Goal: Information Seeking & Learning: Learn about a topic

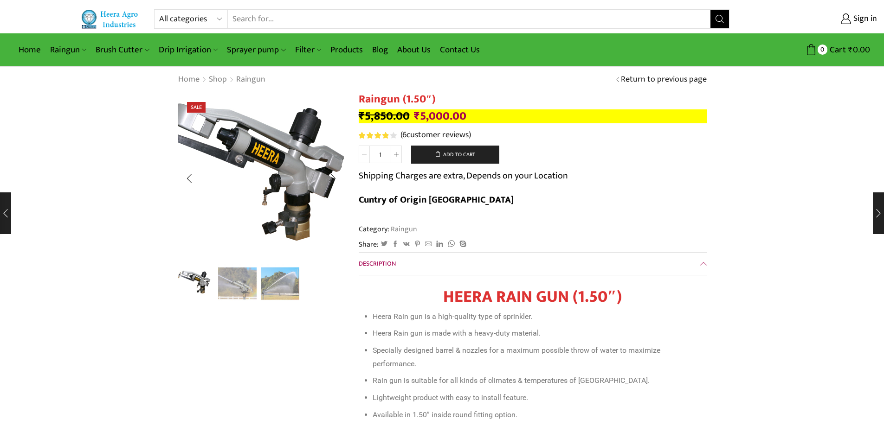
click at [295, 187] on img "1 / 3" at bounding box center [248, 172] width 232 height 232
click at [298, 188] on img "1 / 3" at bounding box center [247, 172] width 232 height 232
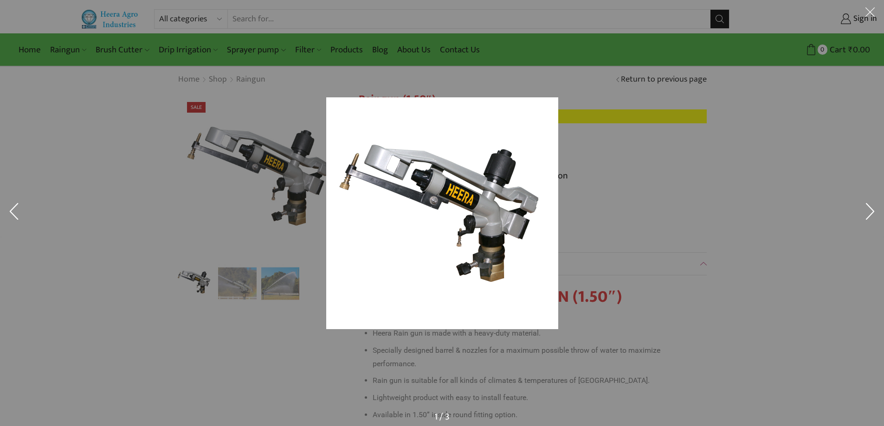
click at [872, 210] on button at bounding box center [870, 213] width 28 height 46
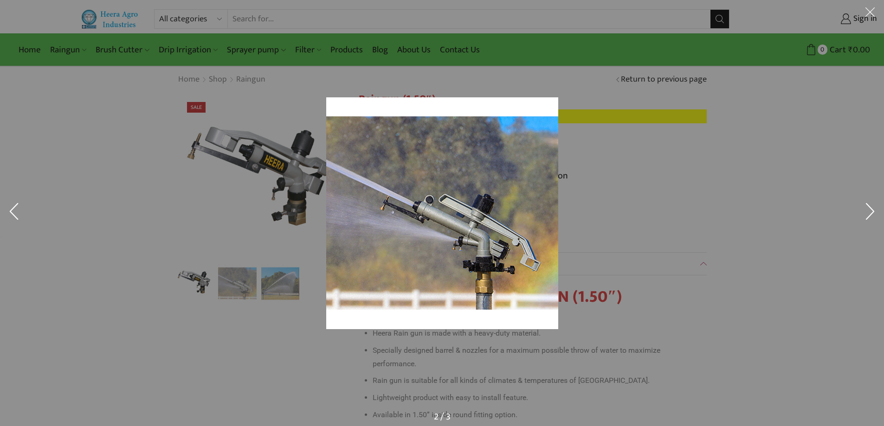
click at [871, 210] on button at bounding box center [870, 213] width 28 height 46
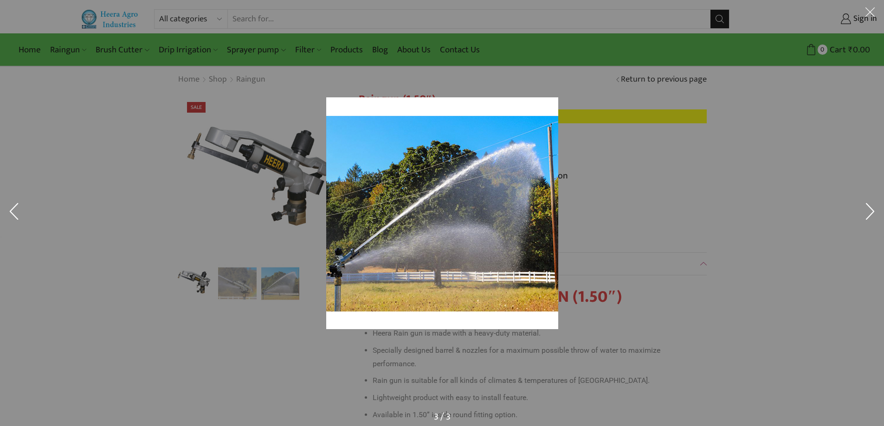
click at [870, 210] on button at bounding box center [870, 213] width 28 height 46
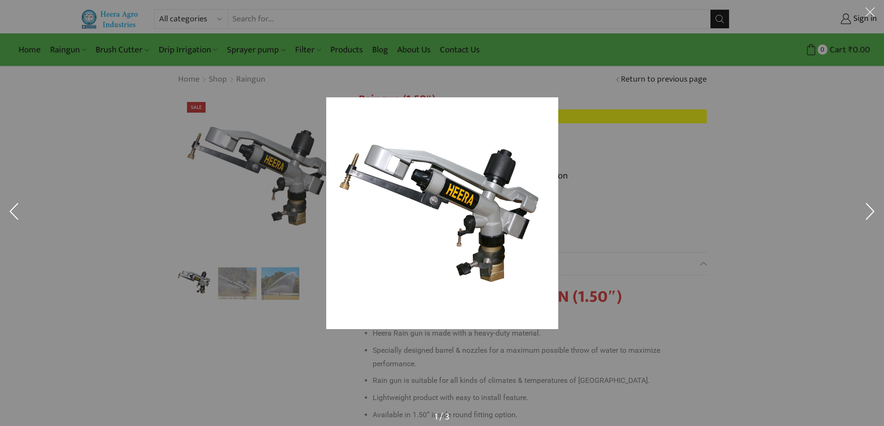
click at [870, 210] on button at bounding box center [870, 213] width 28 height 46
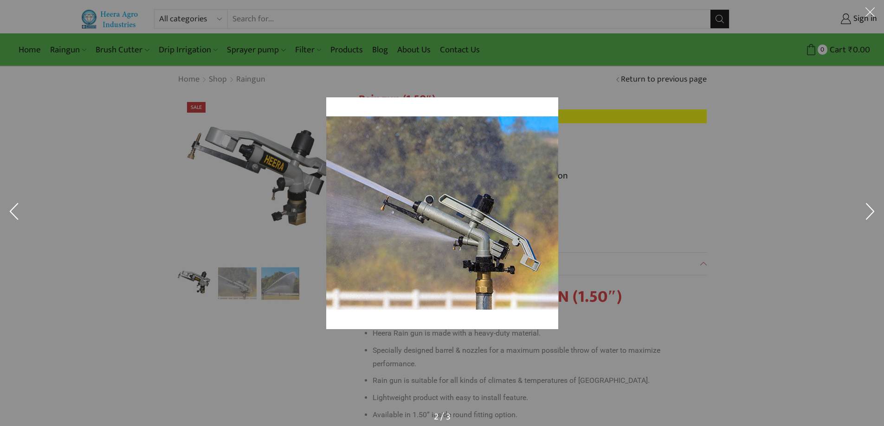
click at [870, 210] on button at bounding box center [870, 213] width 28 height 46
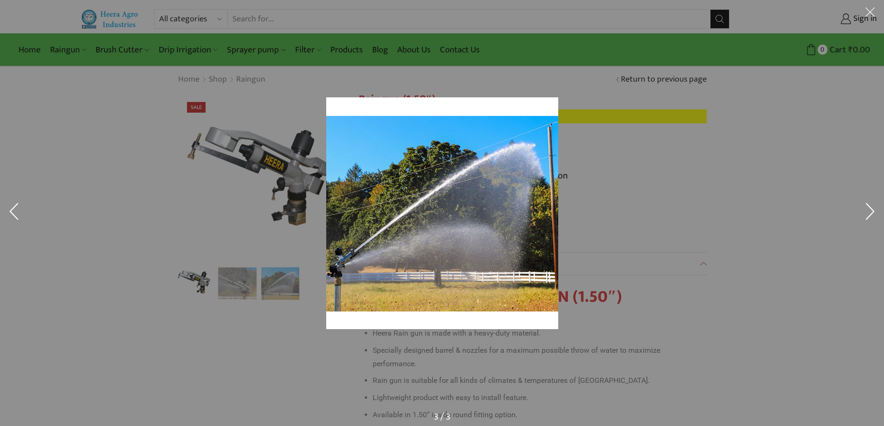
click at [870, 210] on button at bounding box center [870, 213] width 28 height 46
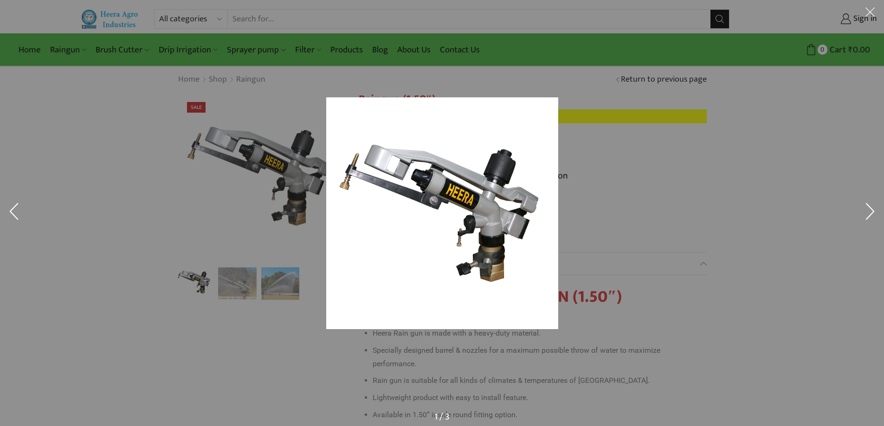
click at [870, 210] on button at bounding box center [870, 213] width 28 height 46
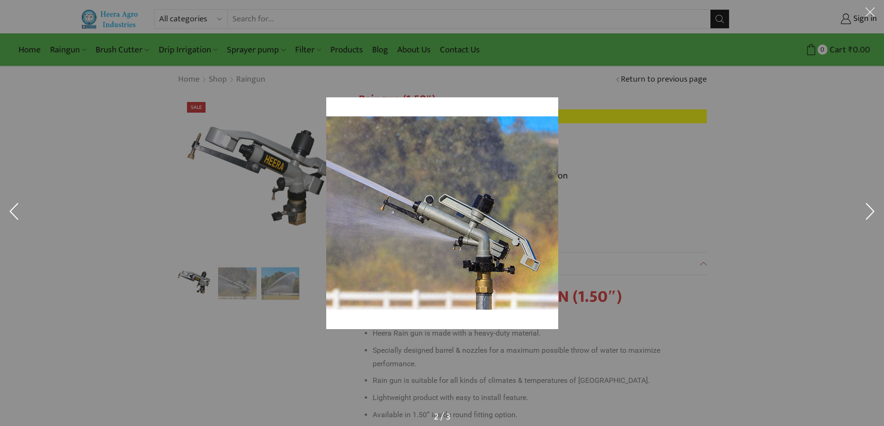
click at [870, 210] on button at bounding box center [870, 213] width 28 height 46
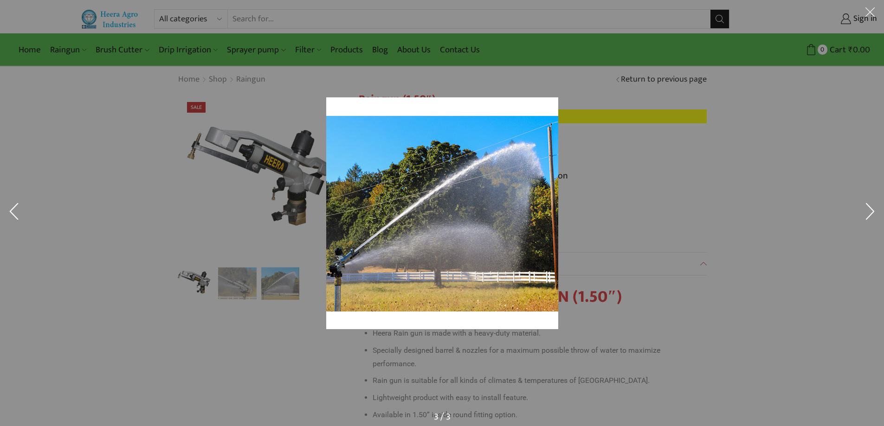
click at [870, 210] on button at bounding box center [870, 213] width 28 height 46
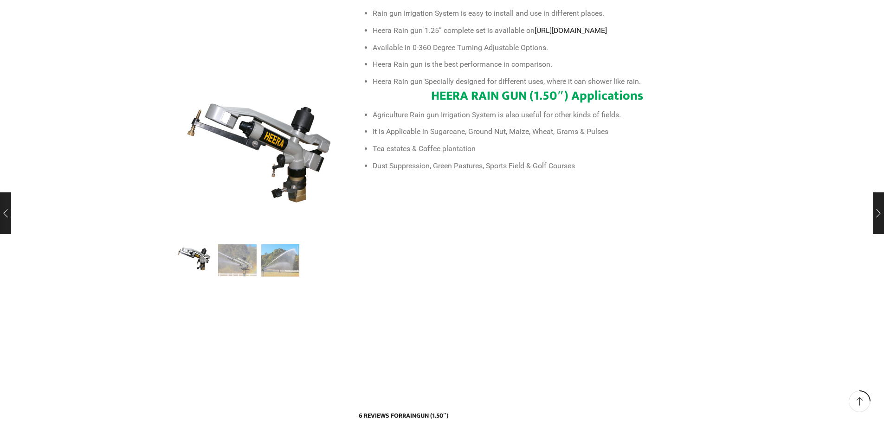
scroll to position [371, 0]
